Goal: Transaction & Acquisition: Purchase product/service

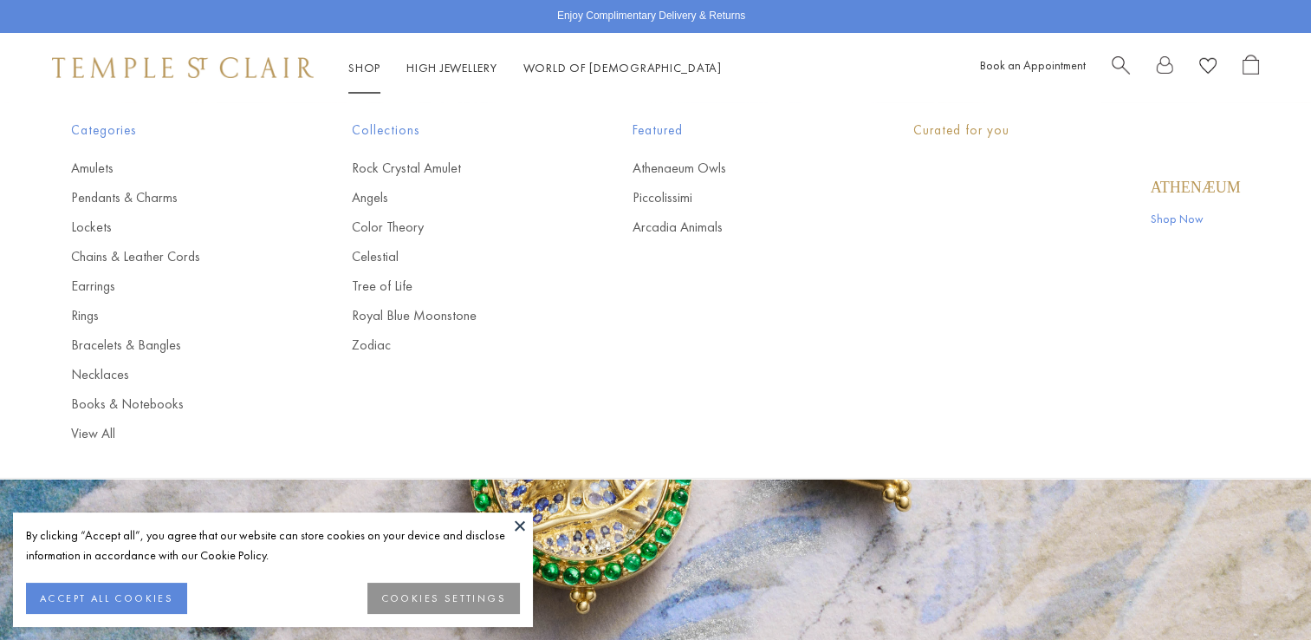
click at [364, 71] on link "Shop Shop" at bounding box center [364, 68] width 32 height 16
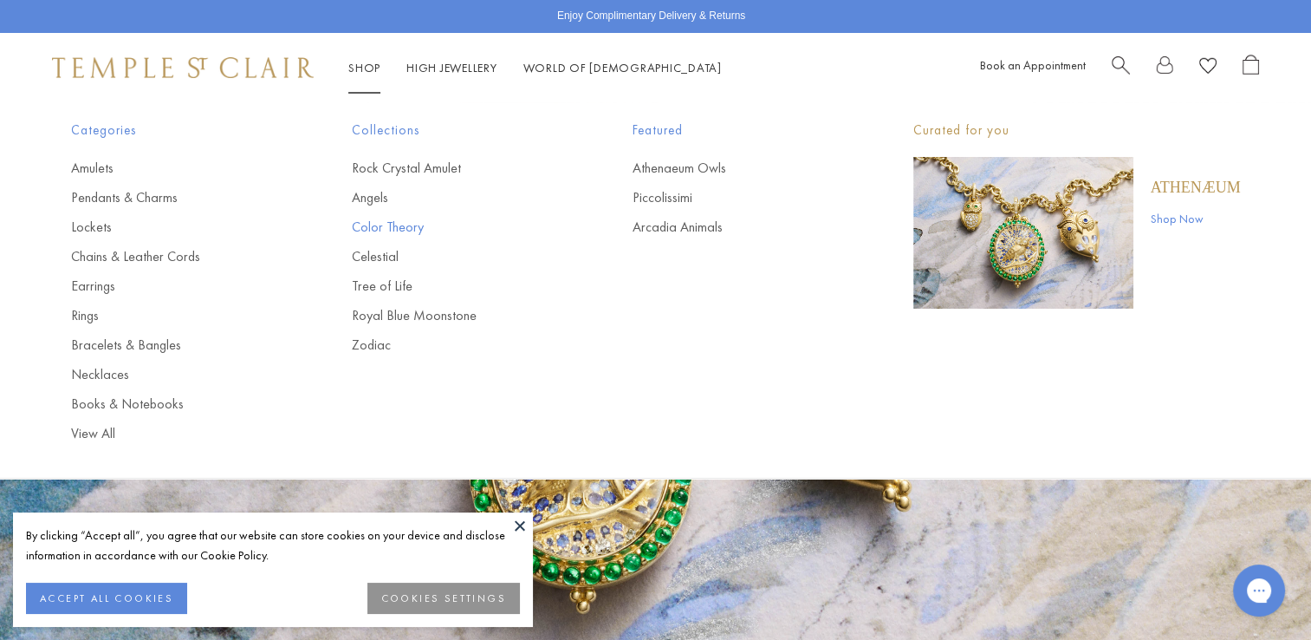
click at [369, 229] on link "Color Theory" at bounding box center [457, 227] width 211 height 19
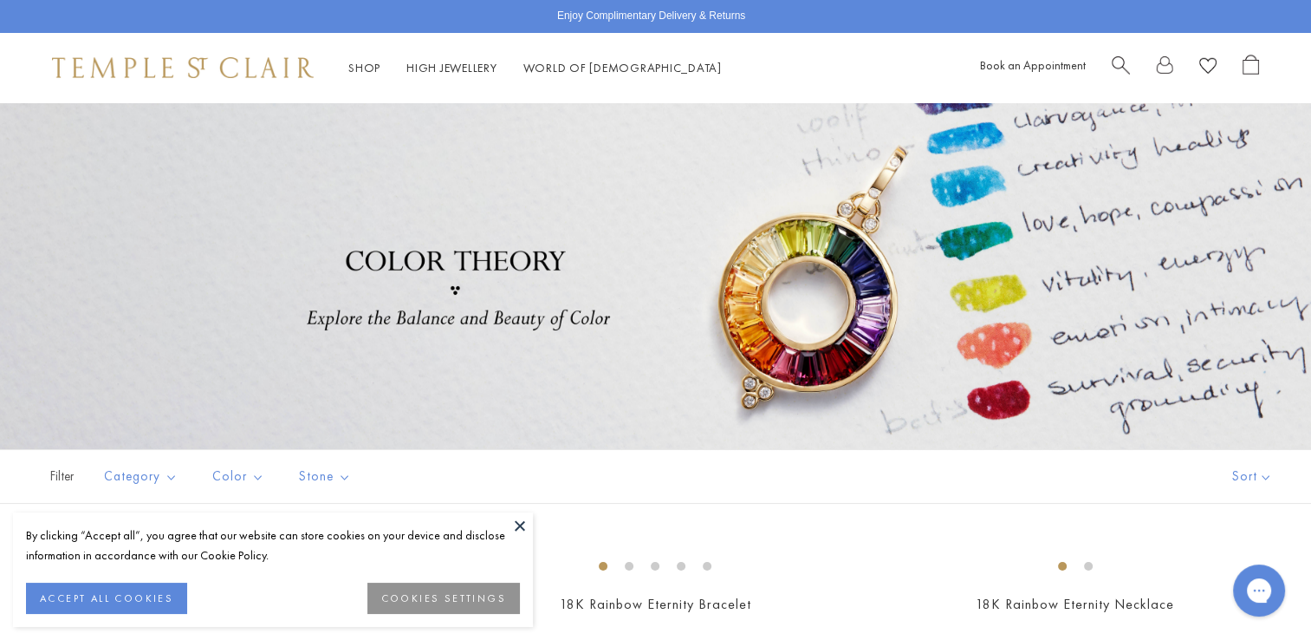
click at [517, 525] on button at bounding box center [520, 525] width 26 height 26
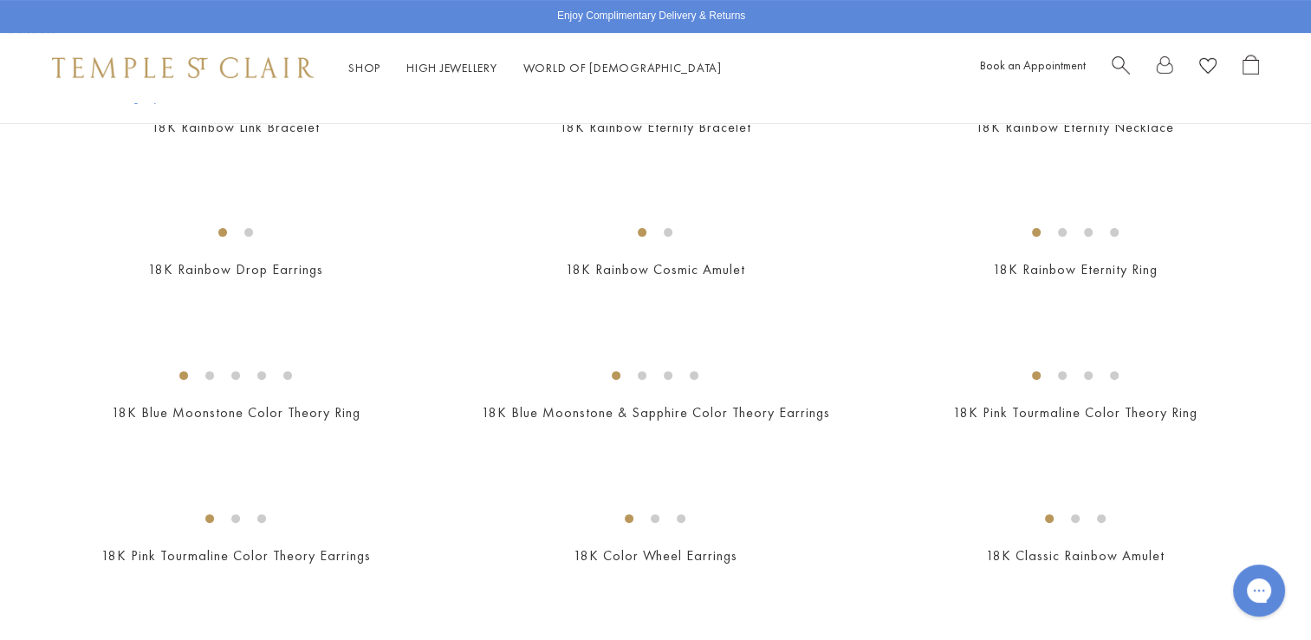
scroll to position [485, 0]
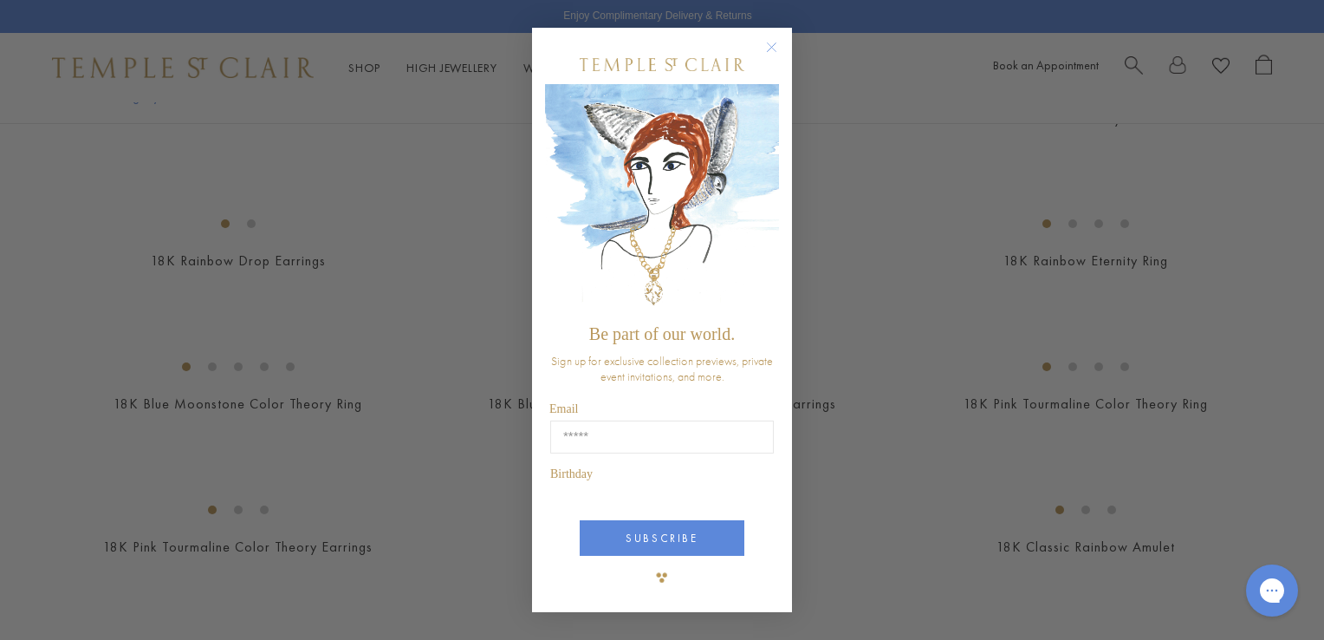
click at [768, 58] on circle "Close dialog" at bounding box center [772, 47] width 21 height 21
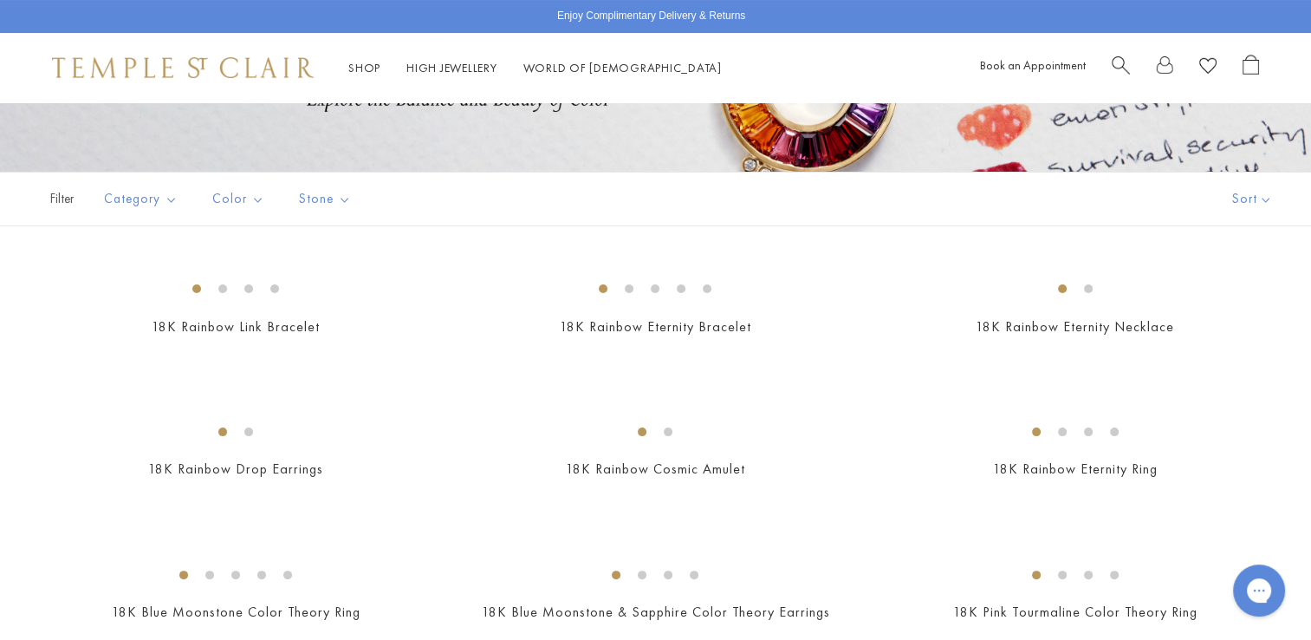
scroll to position [10, 0]
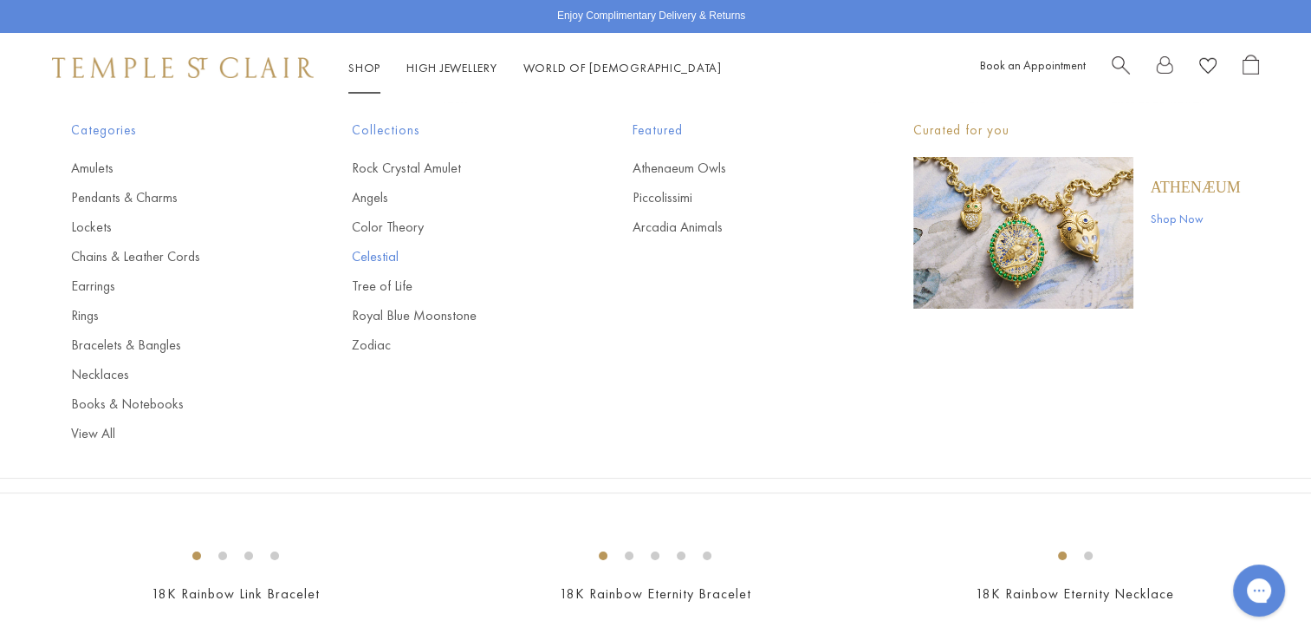
click at [371, 255] on link "Celestial" at bounding box center [457, 256] width 211 height 19
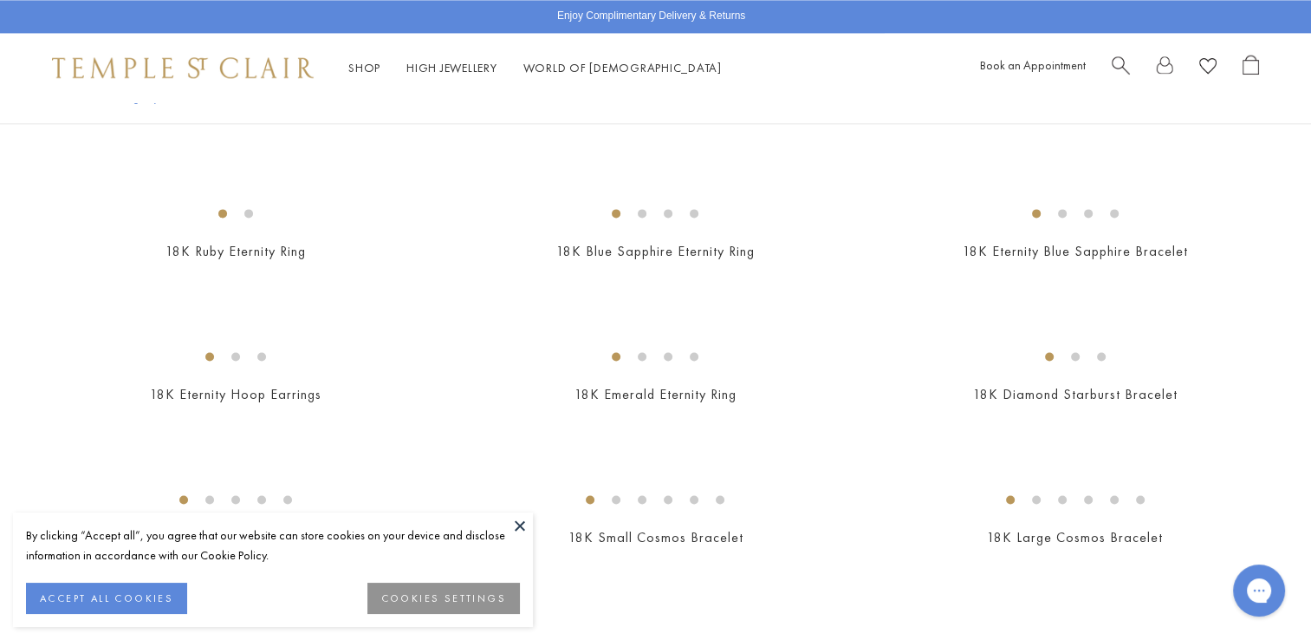
scroll to position [2388, 0]
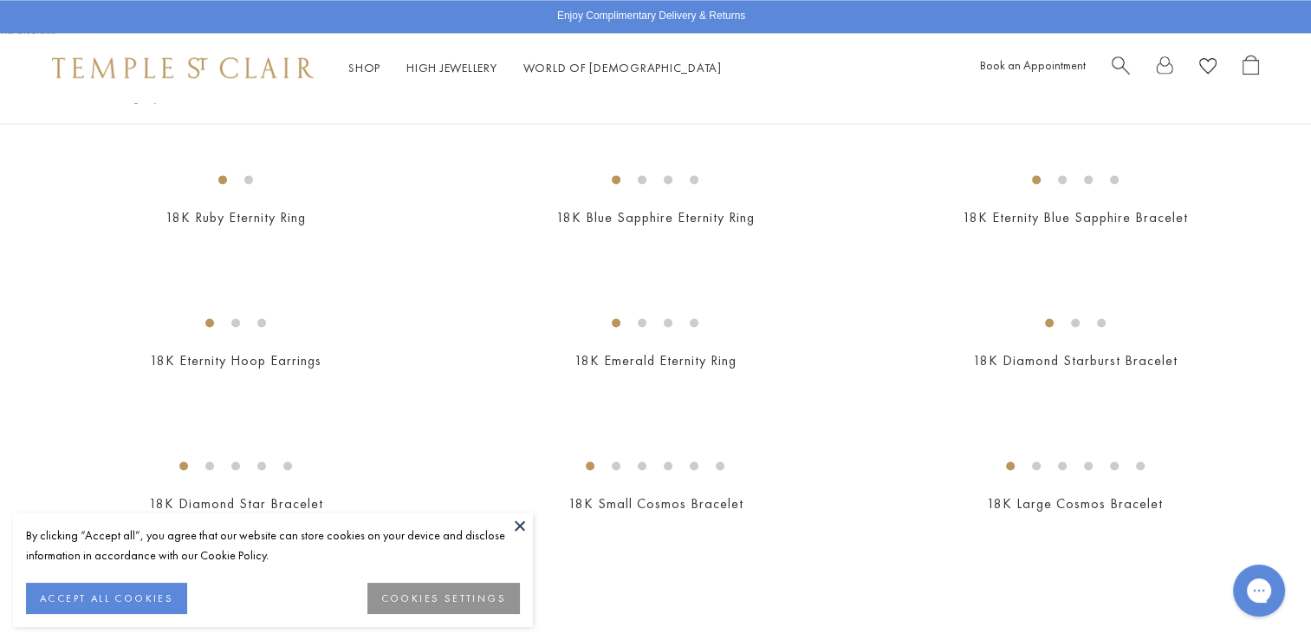
click at [519, 530] on button at bounding box center [520, 525] width 26 height 26
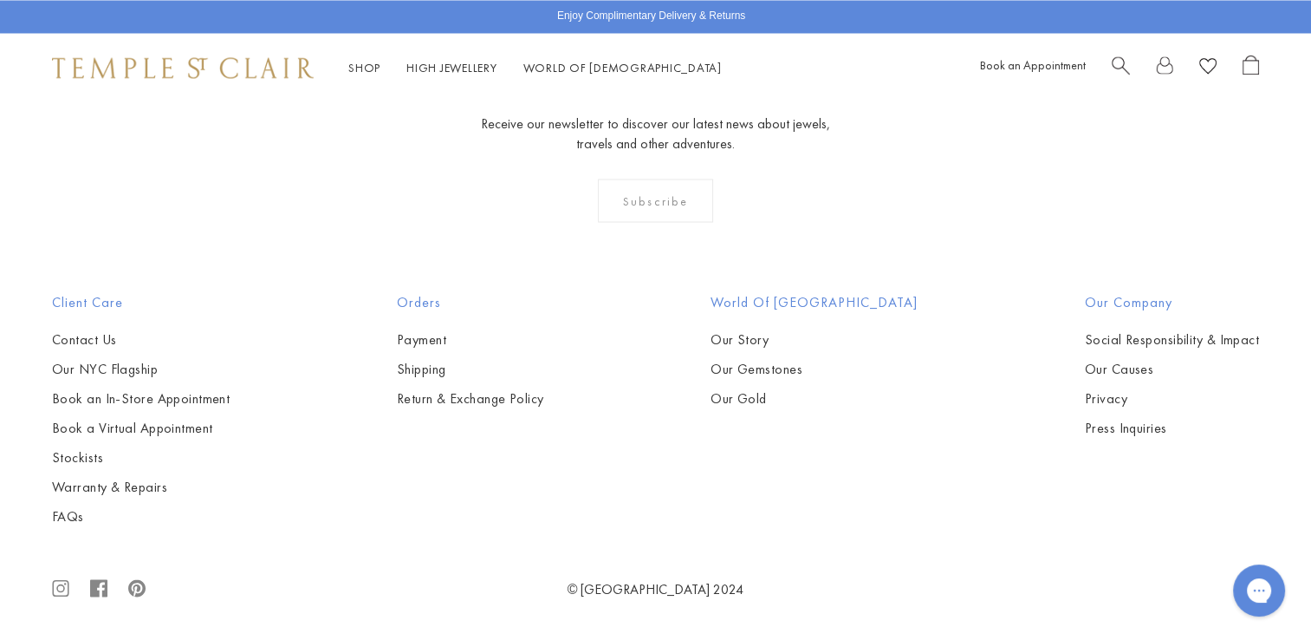
scroll to position [8856, 0]
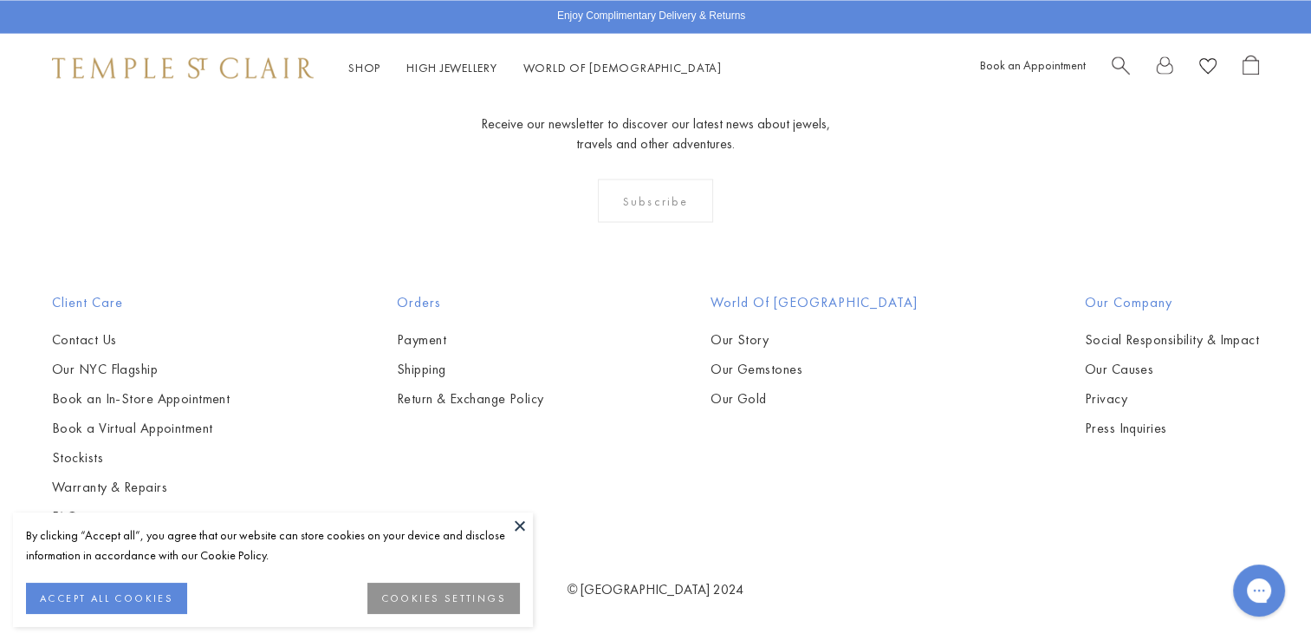
scroll to position [6732, 0]
click at [514, 529] on button at bounding box center [520, 525] width 26 height 26
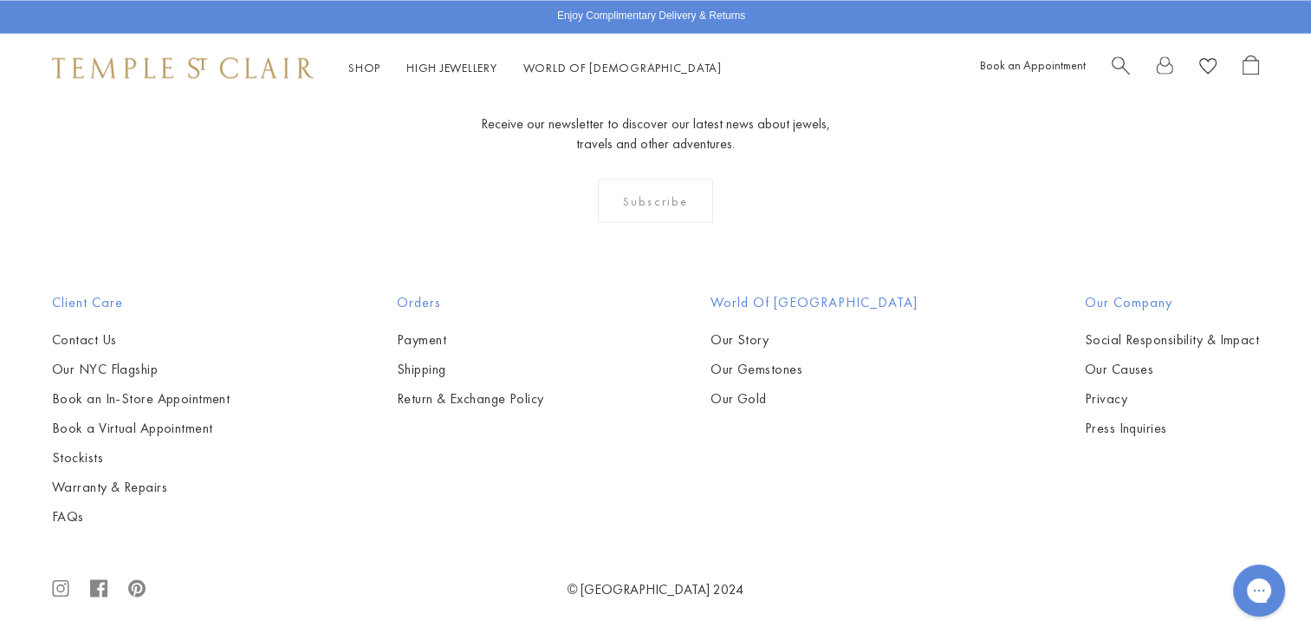
scroll to position [8890, 0]
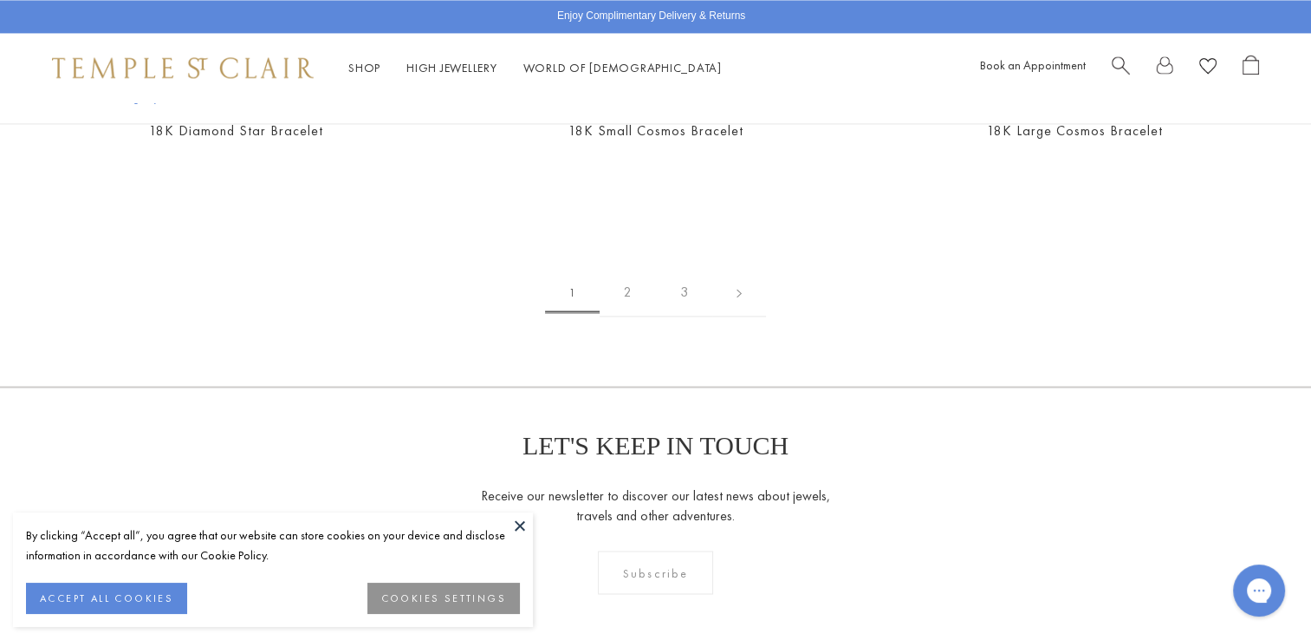
scroll to position [2783, 0]
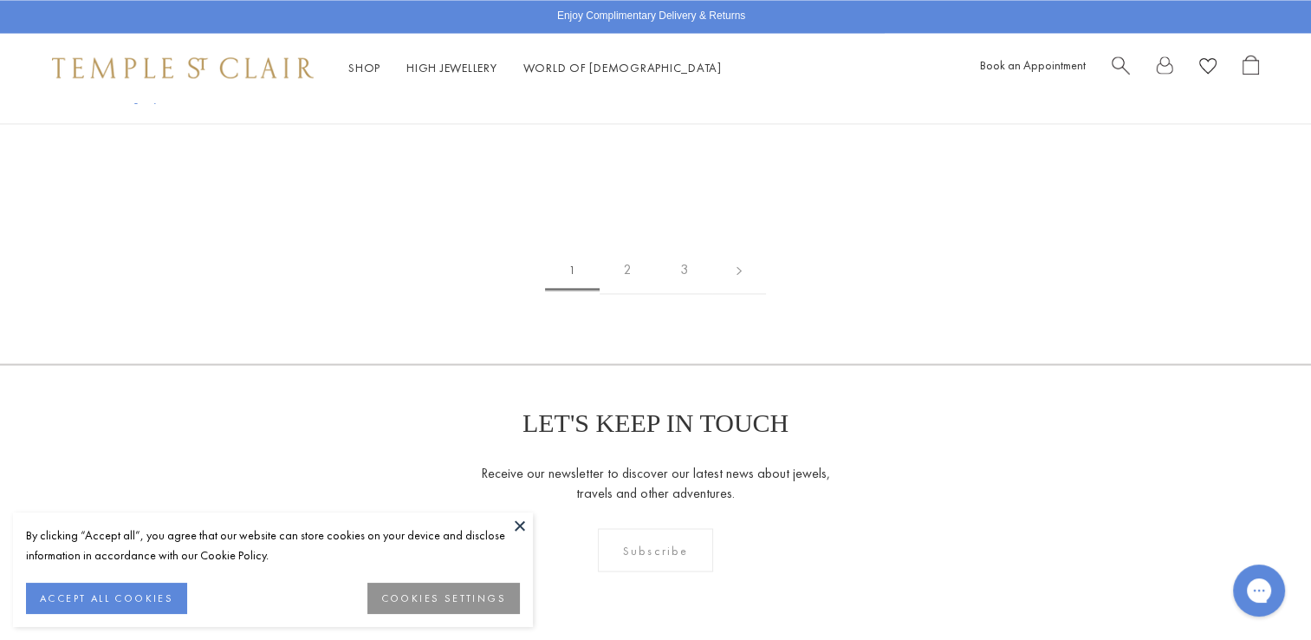
click at [518, 528] on button at bounding box center [520, 525] width 26 height 26
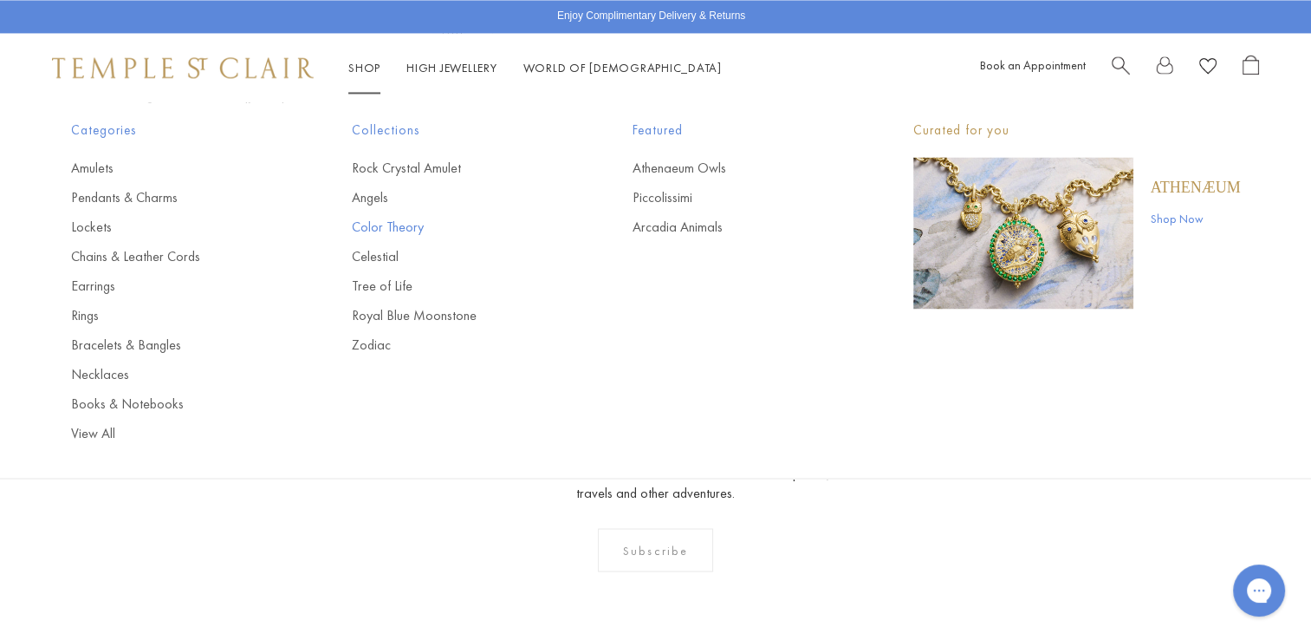
click at [361, 225] on link "Color Theory" at bounding box center [457, 227] width 211 height 19
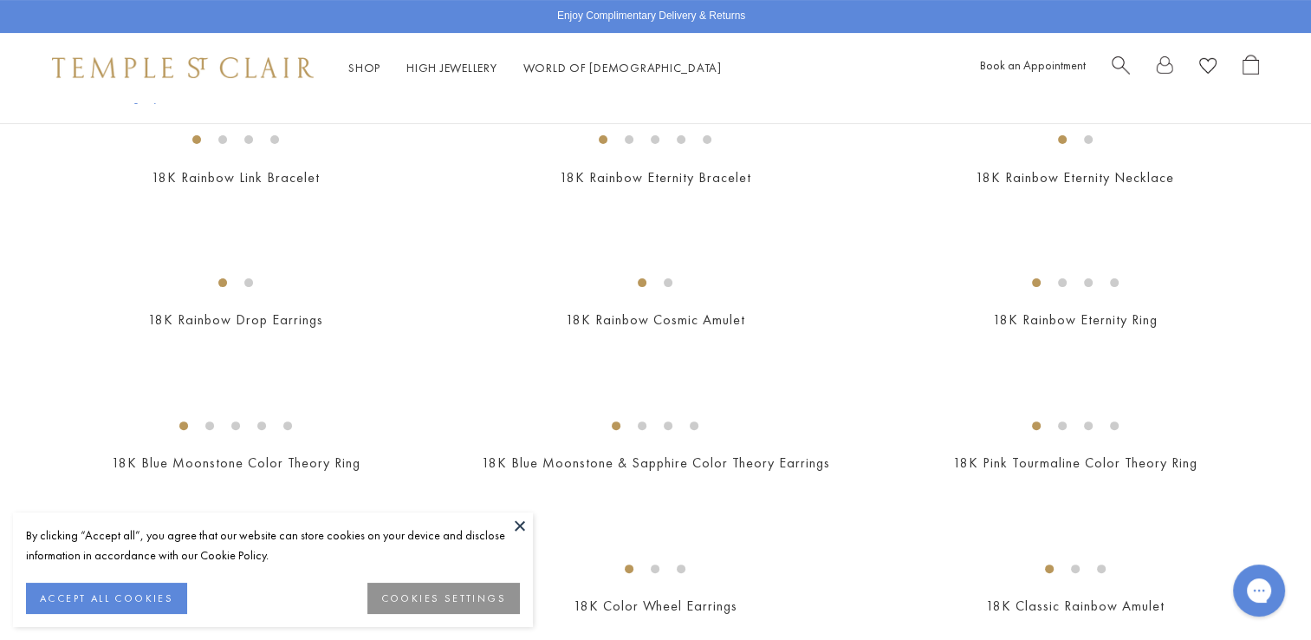
scroll to position [439, 0]
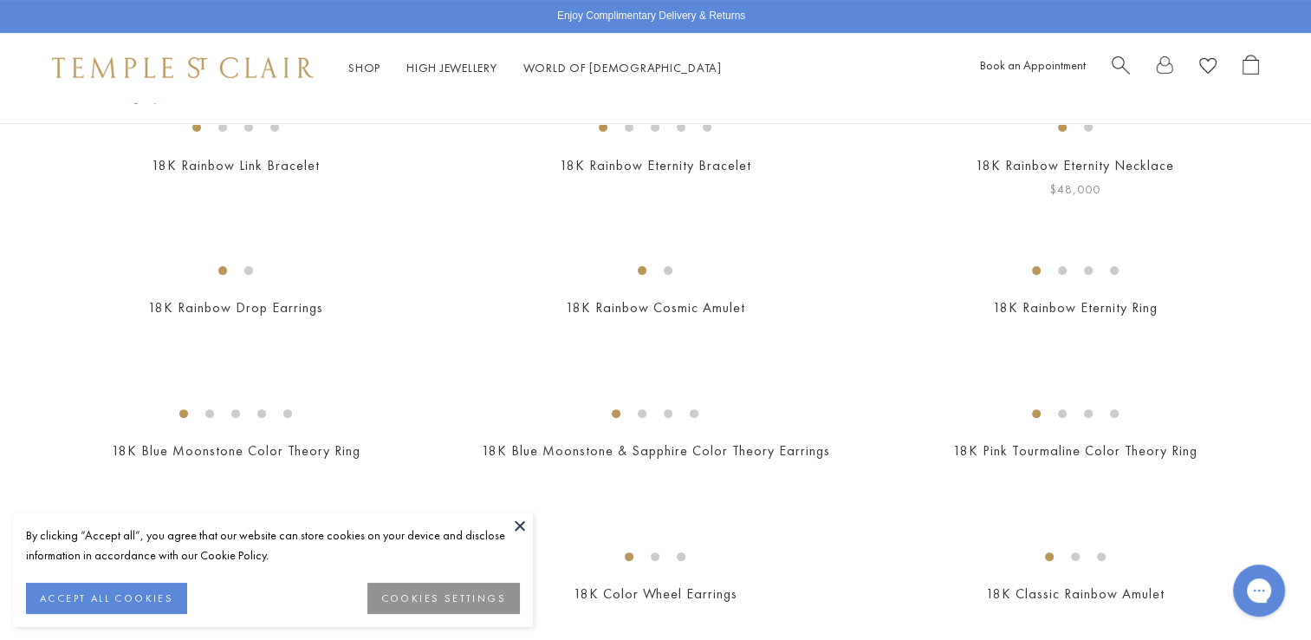
click at [0, 0] on img at bounding box center [0, 0] width 0 height 0
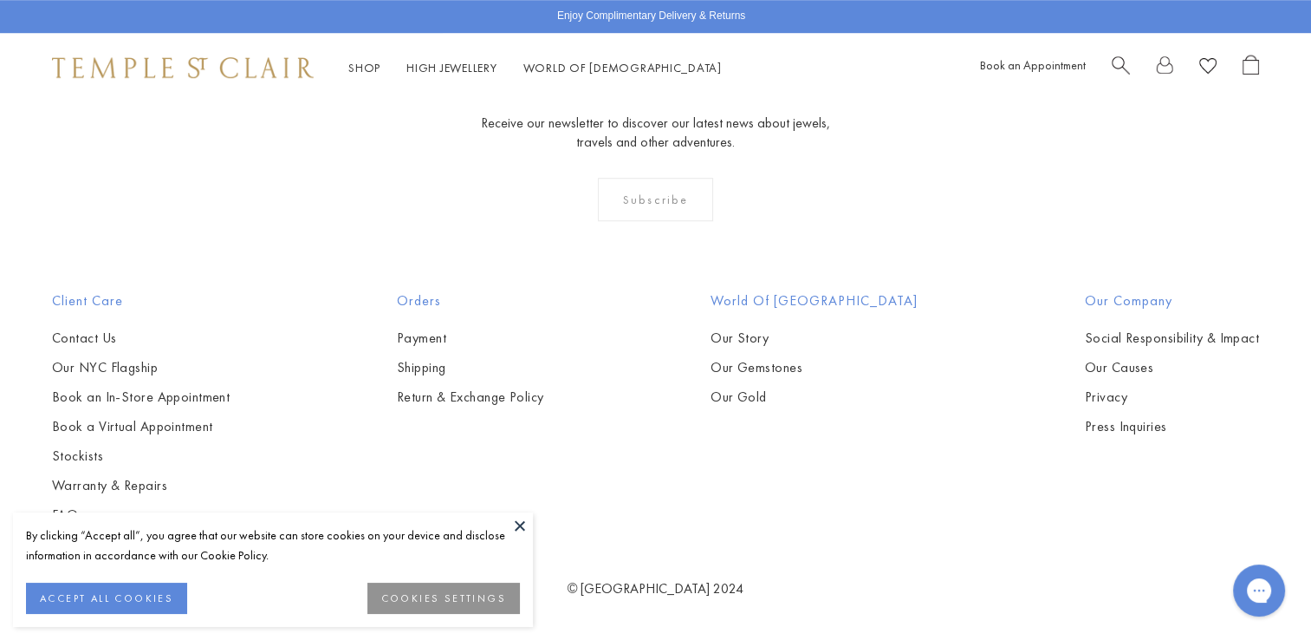
scroll to position [2356, 0]
click at [0, 0] on img at bounding box center [0, 0] width 0 height 0
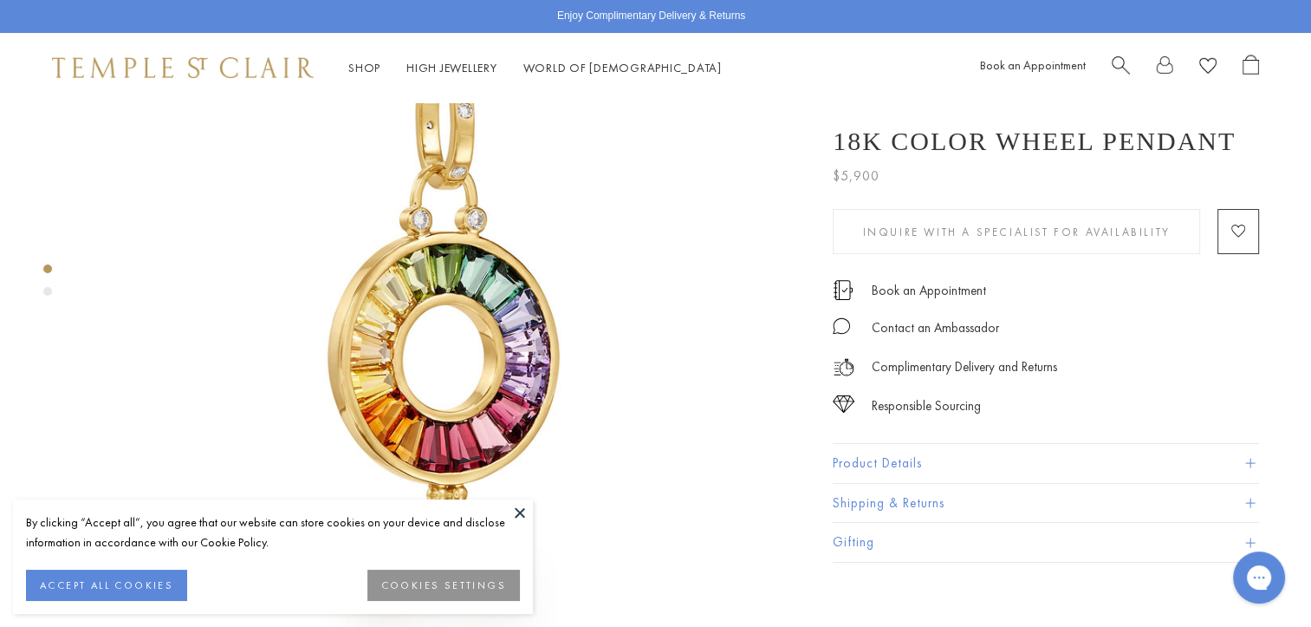
scroll to position [196, 0]
